Goal: Task Accomplishment & Management: Complete application form

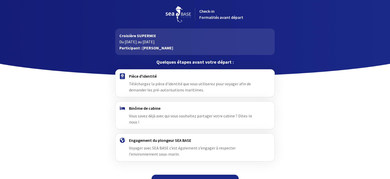
click at [191, 174] on link "Continuer" at bounding box center [195, 180] width 87 height 12
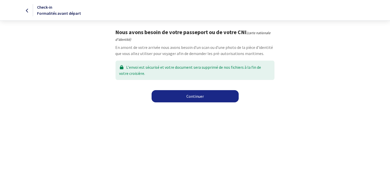
click at [195, 97] on link "Continuer" at bounding box center [195, 96] width 87 height 12
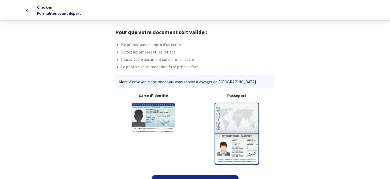
click at [236, 120] on img at bounding box center [237, 133] width 44 height 62
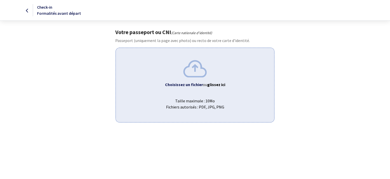
click at [211, 86] on b "glissez ici" at bounding box center [216, 84] width 18 height 5
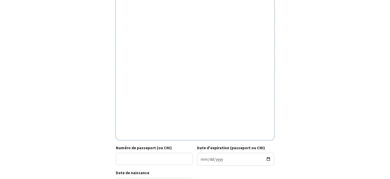
scroll to position [109, 0]
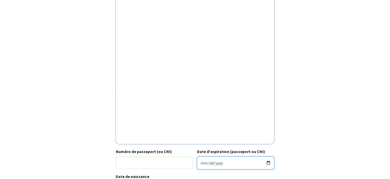
click at [229, 162] on input "Date d'expiration (passeport ou CNI)" at bounding box center [235, 162] width 77 height 13
type input "[DATE]"
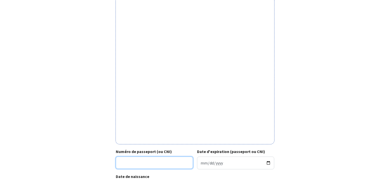
click at [132, 163] on input "Numéro de passeport (ou CNI)" at bounding box center [154, 162] width 77 height 12
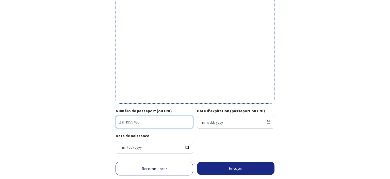
scroll to position [163, 0]
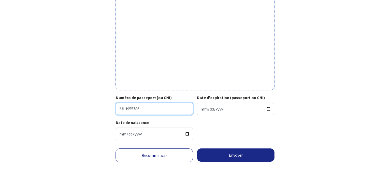
type input "23IH955786"
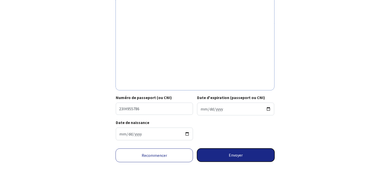
click at [238, 157] on button "Envoyer" at bounding box center [235, 154] width 77 height 13
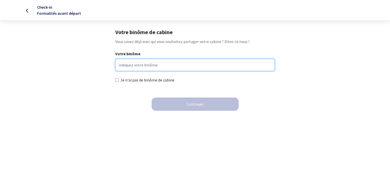
click at [120, 63] on input "Votre binôme" at bounding box center [194, 65] width 159 height 12
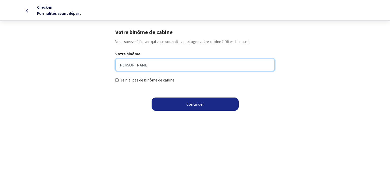
type input "Damien JASNOT"
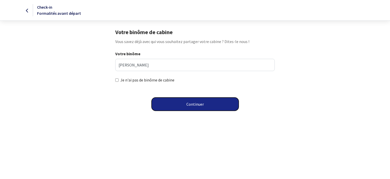
click at [200, 104] on button "Continuer" at bounding box center [195, 103] width 87 height 13
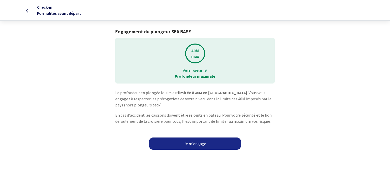
click at [196, 142] on link "Je m'engage" at bounding box center [195, 143] width 92 height 12
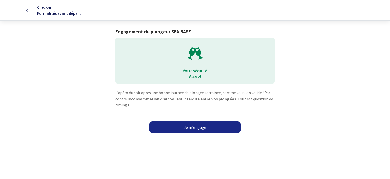
click at [192, 126] on link "Je m'engage" at bounding box center [195, 127] width 92 height 12
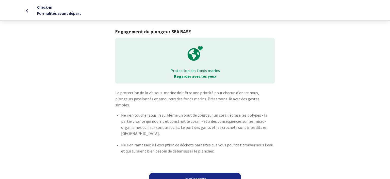
click at [197, 173] on link "Je m'engage" at bounding box center [195, 178] width 92 height 12
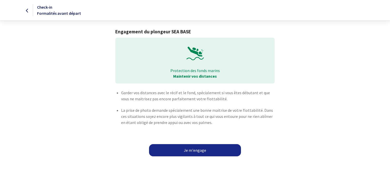
click at [197, 149] on link "Je m'engage" at bounding box center [195, 150] width 92 height 12
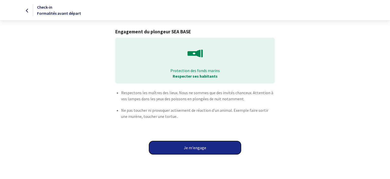
click at [197, 149] on button "Je m'engage" at bounding box center [195, 147] width 92 height 13
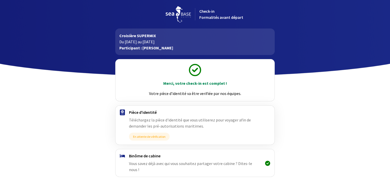
drag, startPoint x: 389, startPoint y: 69, endPoint x: 380, endPoint y: 99, distance: 31.1
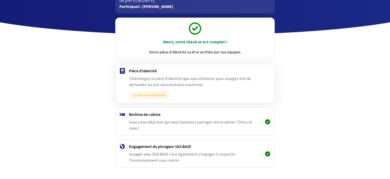
scroll to position [52, 0]
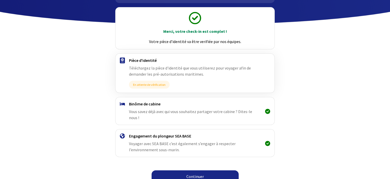
click at [199, 170] on link "Continuer" at bounding box center [195, 176] width 87 height 12
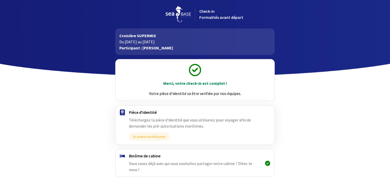
scroll to position [52, 0]
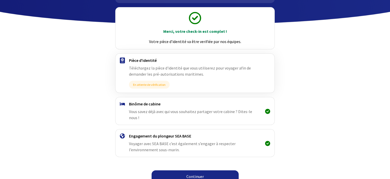
click at [198, 170] on link "Continuer" at bounding box center [195, 176] width 87 height 12
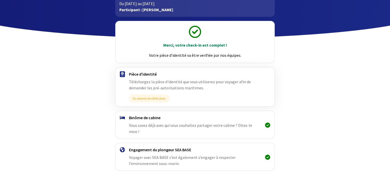
scroll to position [52, 0]
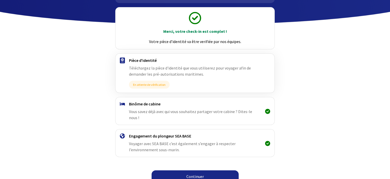
click at [191, 170] on link "Continuer" at bounding box center [195, 176] width 87 height 12
